Goal: Information Seeking & Learning: Learn about a topic

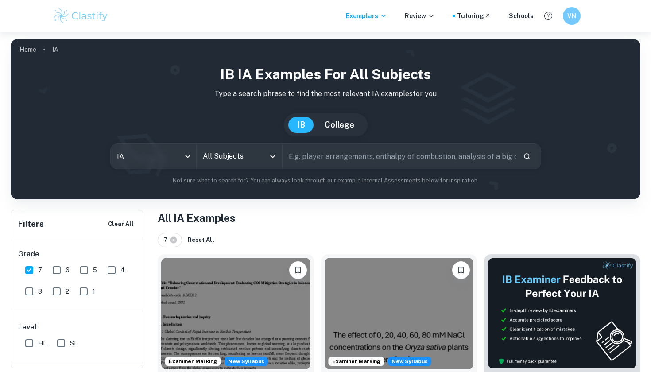
click at [275, 156] on icon "Open" at bounding box center [272, 156] width 5 height 3
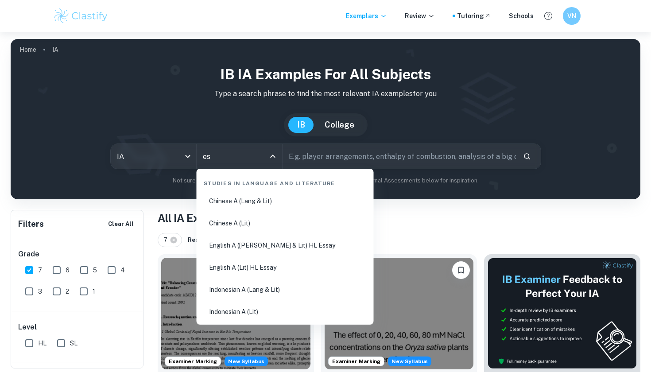
type input "ess"
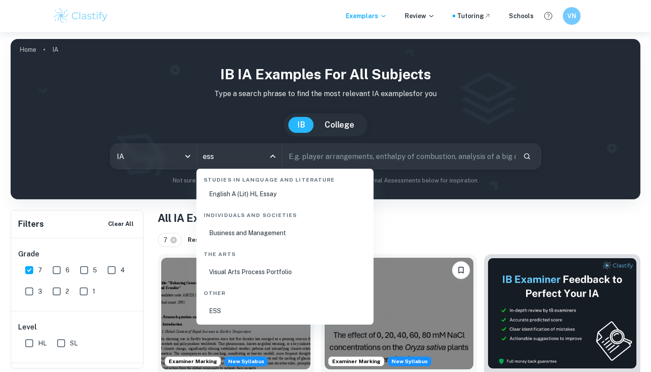
scroll to position [29, 0]
click at [230, 312] on li "ESS" at bounding box center [285, 311] width 170 height 20
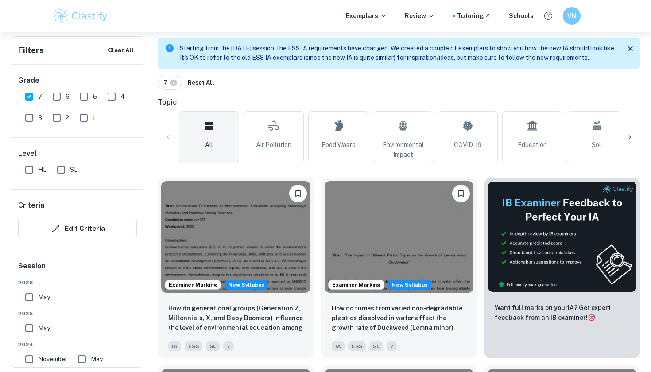
scroll to position [196, 0]
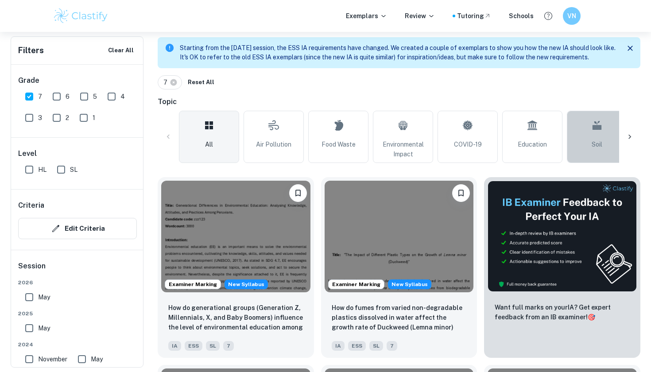
click at [579, 135] on link "Soil" at bounding box center [597, 137] width 60 height 52
type input "Soil"
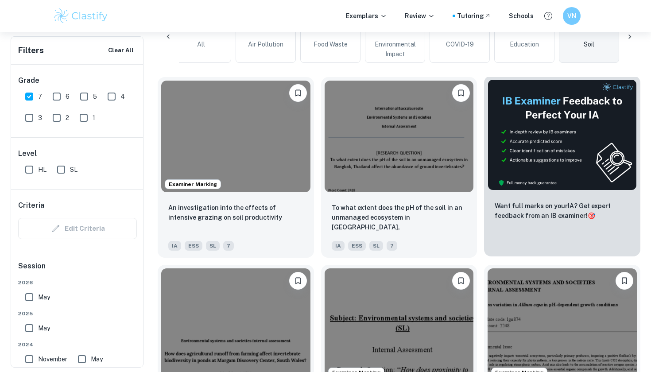
scroll to position [296, 0]
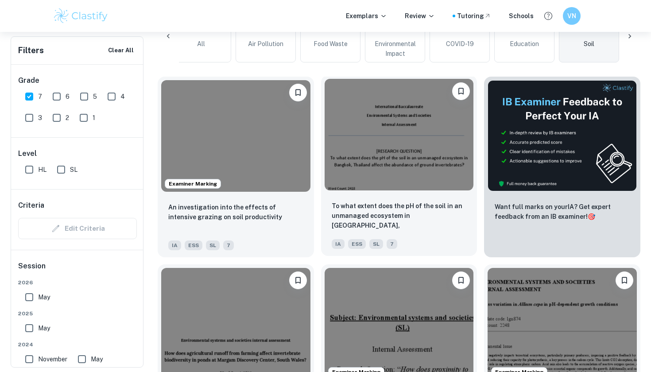
click at [396, 200] on div "To what extent does the pH of the soil in an unmanaged ecosystem in [GEOGRAPHIC…" at bounding box center [399, 225] width 156 height 62
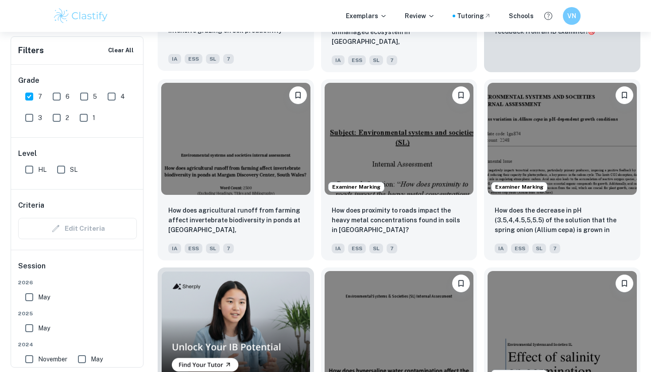
scroll to position [483, 0]
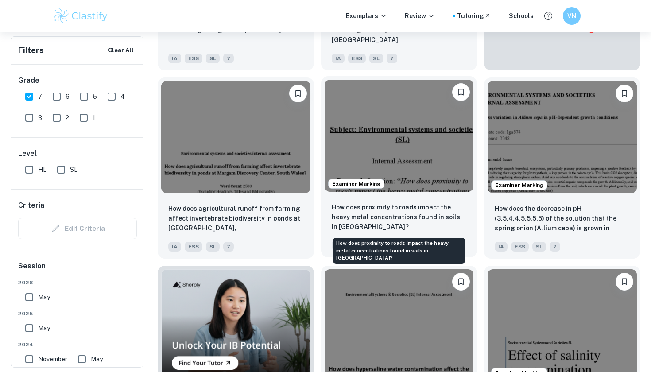
click at [366, 205] on p "How does proximity to roads impact the heavy metal concentrations found in soil…" at bounding box center [399, 216] width 135 height 29
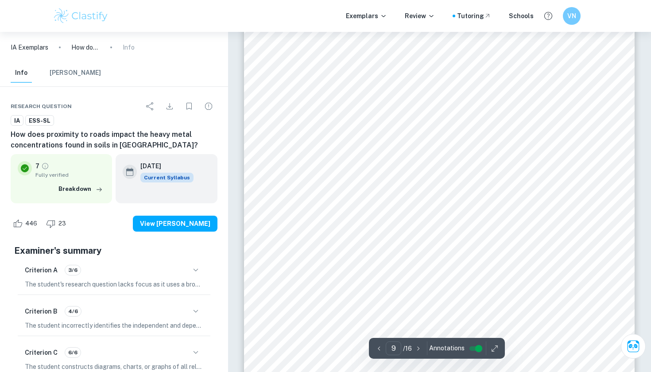
scroll to position [4578, 0]
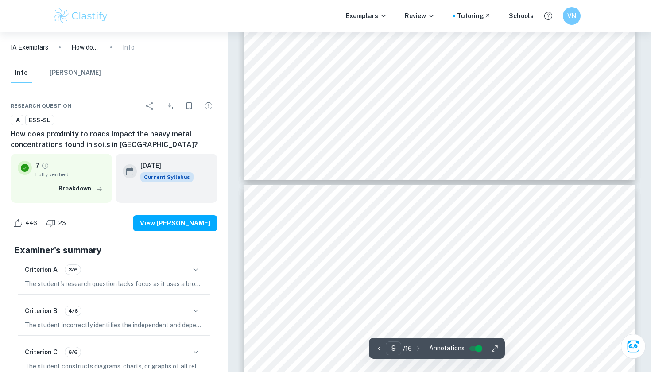
type input "10"
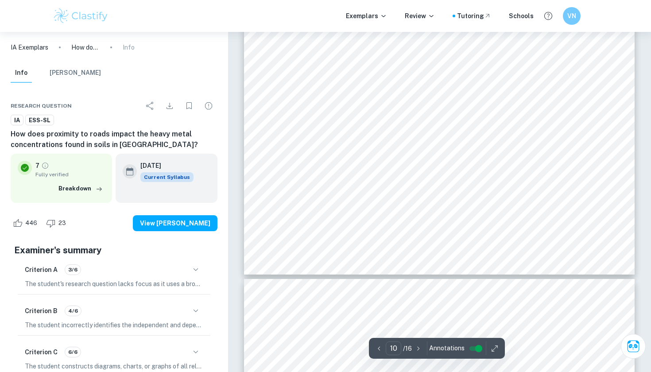
scroll to position [5390, 0]
